Goal: Information Seeking & Learning: Learn about a topic

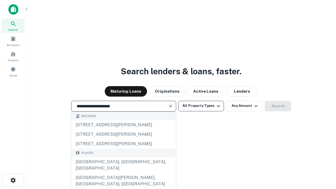
click at [123, 173] on div "Santa Monica, CA, USA" at bounding box center [123, 165] width 104 height 16
type input "**********"
click at [201, 106] on button "All Property Types" at bounding box center [201, 106] width 46 height 10
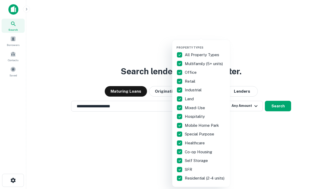
click at [205, 44] on button "button" at bounding box center [205, 44] width 58 height 0
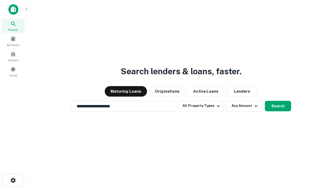
scroll to position [8, 0]
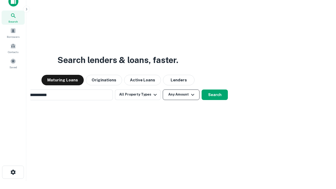
click at [163, 90] on button "Any Amount" at bounding box center [181, 95] width 37 height 10
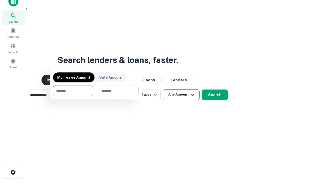
scroll to position [8, 0]
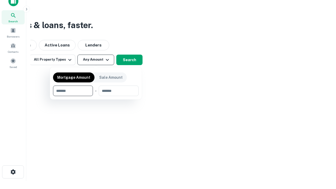
type input "*******"
click at [96, 96] on button "button" at bounding box center [96, 96] width 86 height 0
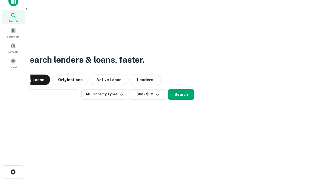
scroll to position [8, 0]
click at [168, 90] on button "Search" at bounding box center [181, 95] width 26 height 10
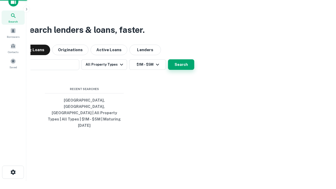
scroll to position [8, 0]
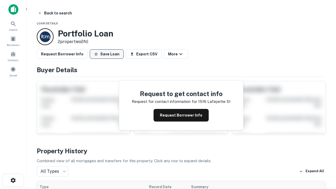
click at [107, 54] on button "Save Loan" at bounding box center [107, 53] width 34 height 9
click at [108, 54] on button "Save Loan" at bounding box center [107, 53] width 34 height 9
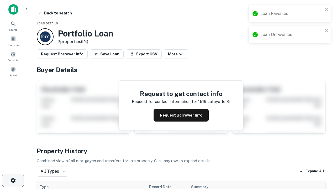
click at [13, 180] on icon "button" at bounding box center [13, 180] width 6 height 6
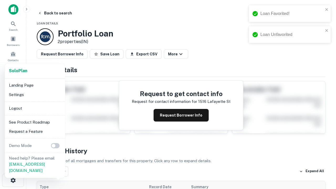
click at [35, 108] on li "Logout" at bounding box center [35, 108] width 56 height 9
